Goal: Task Accomplishment & Management: Complete application form

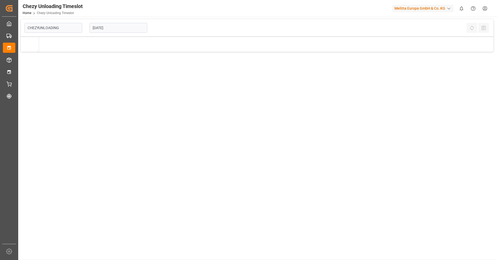
type input "Chezy Unloading"
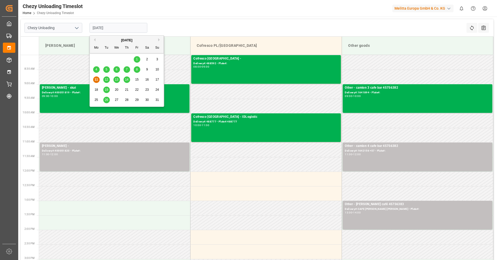
click at [132, 30] on input "[DATE]" at bounding box center [119, 28] width 58 height 10
click at [127, 82] on span "14" at bounding box center [126, 80] width 3 height 4
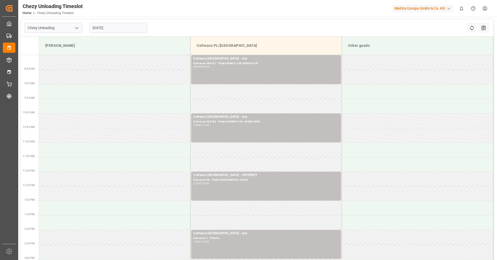
click at [142, 24] on input "[DATE]" at bounding box center [119, 28] width 58 height 10
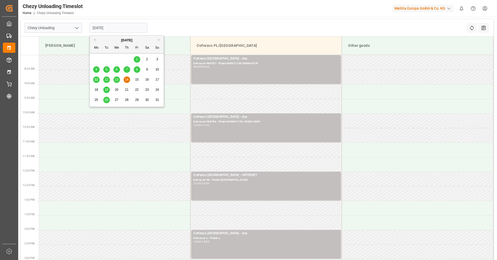
click at [119, 77] on div "13" at bounding box center [117, 80] width 7 height 6
type input "[DATE]"
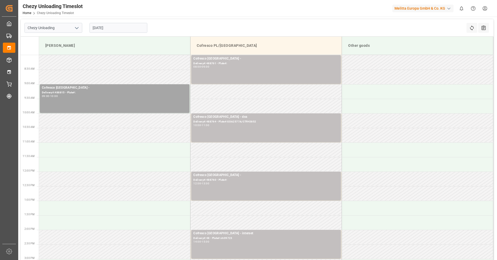
click at [120, 24] on input "[DATE]" at bounding box center [119, 28] width 58 height 10
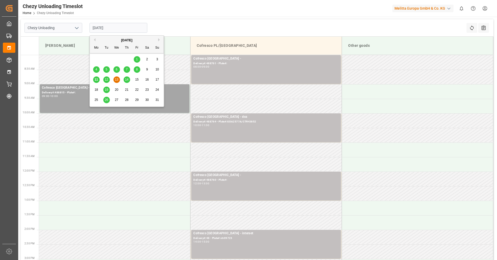
click at [118, 80] on span "13" at bounding box center [116, 80] width 3 height 4
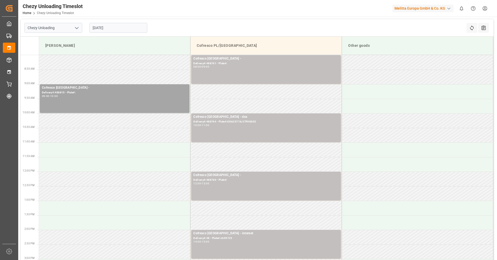
click at [76, 31] on icon "open menu" at bounding box center [77, 28] width 6 height 6
click at [77, 52] on div "Inbound AT" at bounding box center [53, 51] width 57 height 12
type input "Inbound AT"
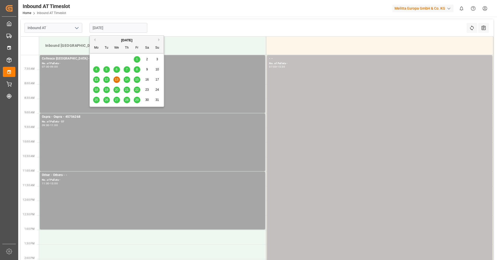
click at [110, 29] on input "[DATE]" at bounding box center [119, 28] width 58 height 10
click at [117, 79] on span "13" at bounding box center [116, 80] width 3 height 4
click at [120, 25] on input "[DATE]" at bounding box center [119, 28] width 58 height 10
click at [129, 80] on div "14" at bounding box center [127, 80] width 7 height 6
type input "[DATE]"
